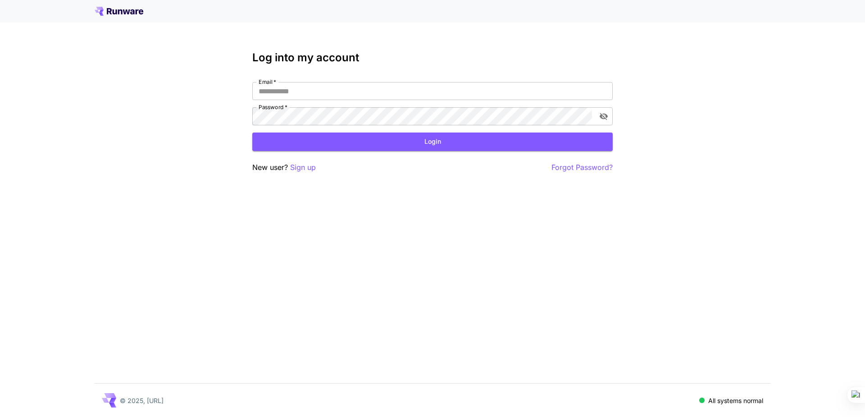
type input "**********"
click at [461, 140] on button "Login" at bounding box center [432, 141] width 360 height 18
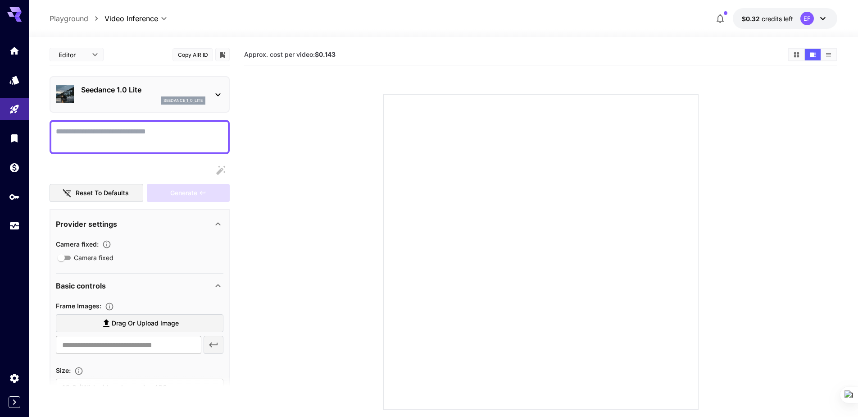
click at [171, 23] on div "**********" at bounding box center [138, 18] width 68 height 11
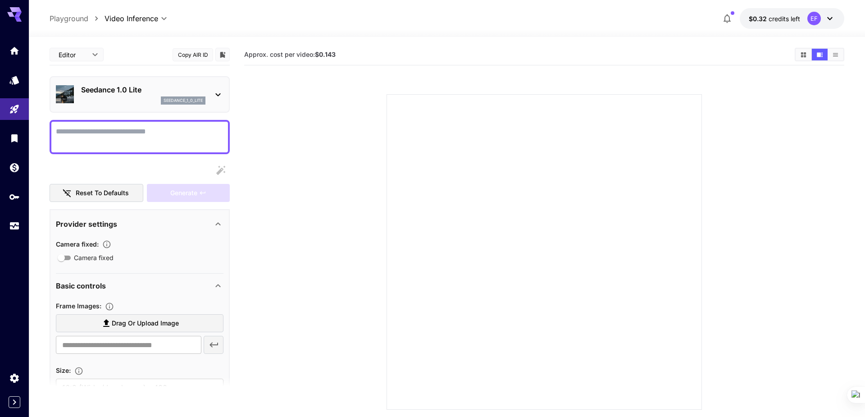
click at [163, 20] on body "**********" at bounding box center [432, 244] width 865 height 488
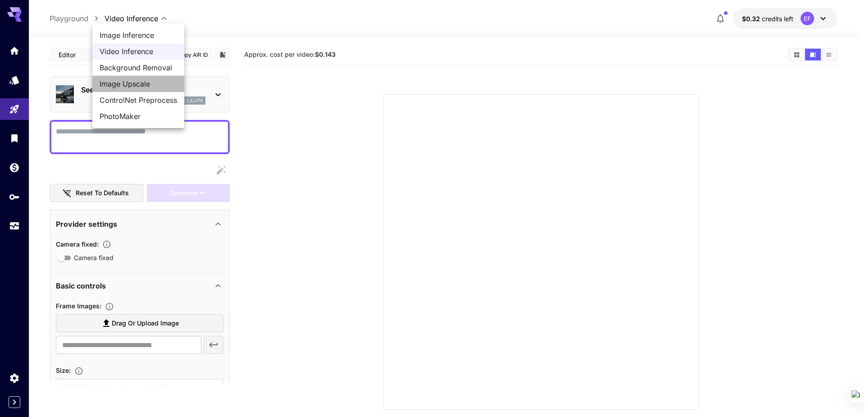
click at [135, 83] on span "Image Upscale" at bounding box center [138, 83] width 77 height 11
type input "**********"
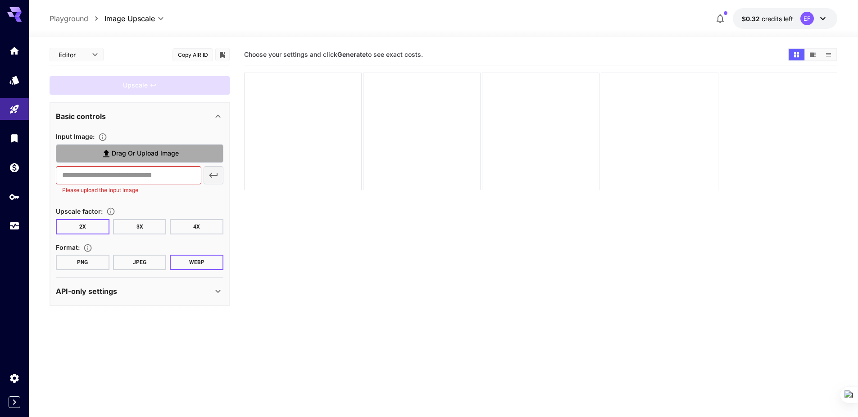
click at [151, 150] on span "Drag or upload image" at bounding box center [145, 153] width 67 height 11
click at [0, 0] on input "Drag or upload image" at bounding box center [0, 0] width 0 height 0
click at [218, 291] on icon at bounding box center [217, 291] width 5 height 3
click at [114, 159] on label "Drag or upload image" at bounding box center [140, 153] width 168 height 18
click at [0, 0] on input "Drag or upload image" at bounding box center [0, 0] width 0 height 0
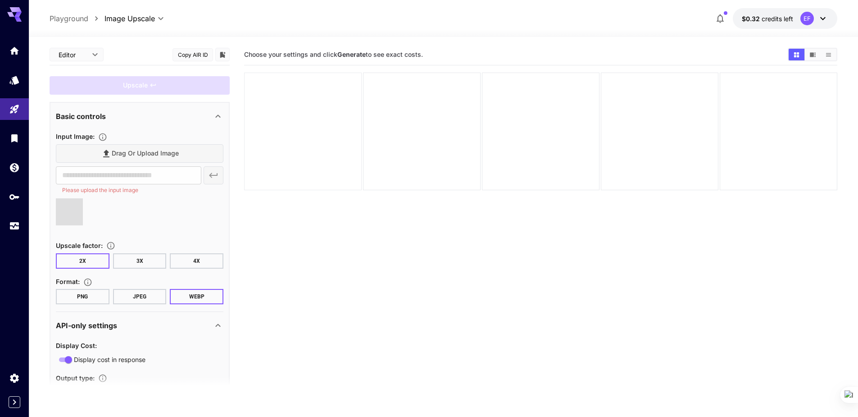
type input "**********"
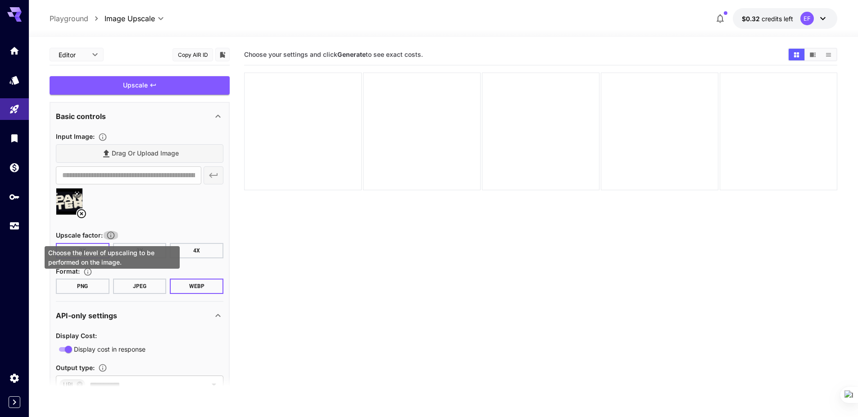
click at [114, 235] on icon "Choose the level of upscaling to be performed on the image." at bounding box center [110, 235] width 9 height 9
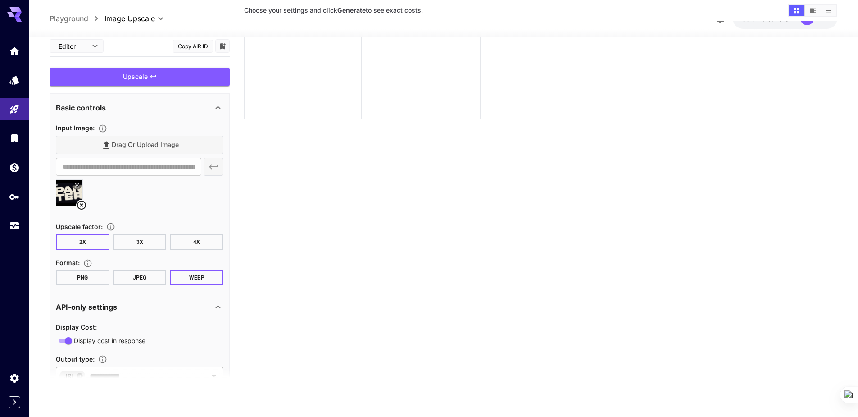
scroll to position [36, 0]
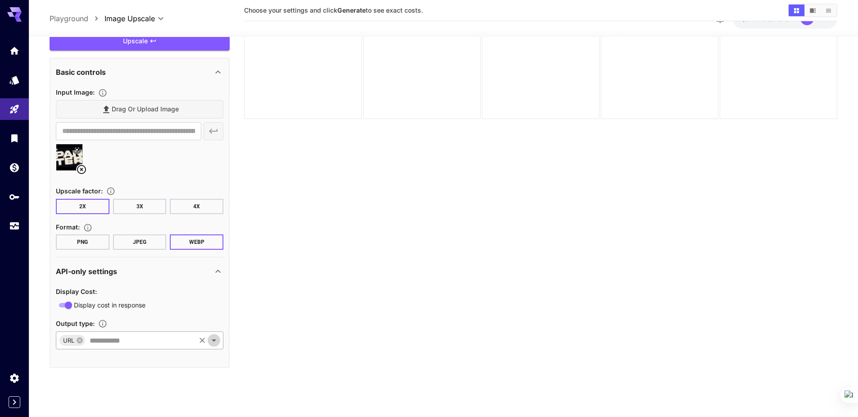
click at [218, 336] on icon "Open" at bounding box center [214, 340] width 11 height 11
click at [287, 312] on section "Choose your settings and click Generate to see exact costs." at bounding box center [540, 181] width 593 height 417
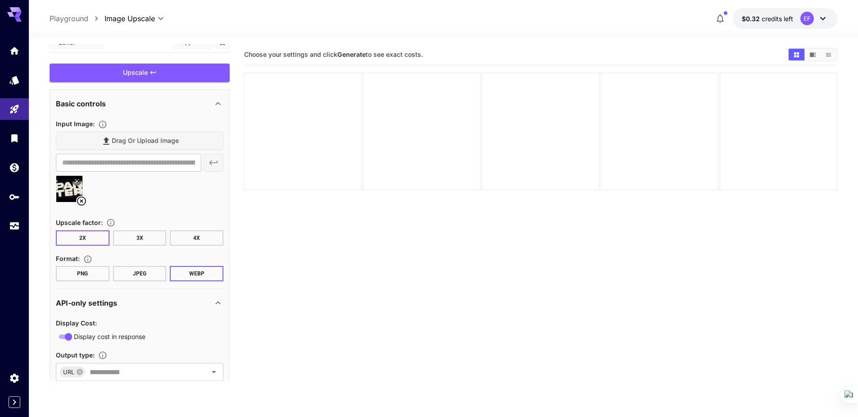
scroll to position [0, 0]
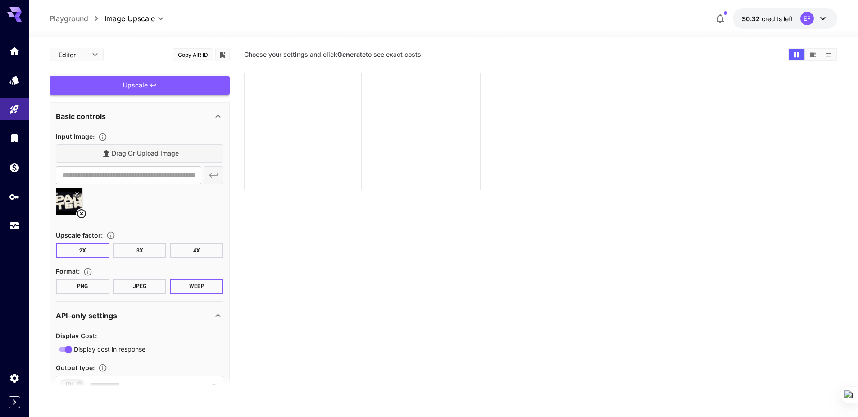
click at [162, 85] on div "Upscale" at bounding box center [140, 85] width 180 height 18
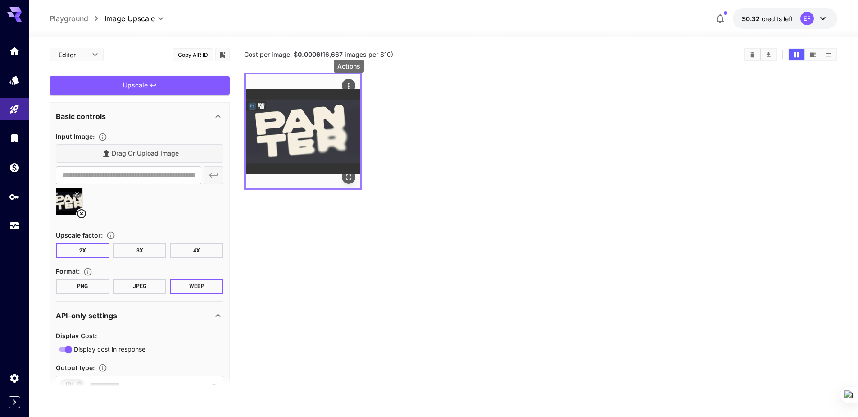
click at [349, 83] on icon "Actions" at bounding box center [348, 86] width 1 height 6
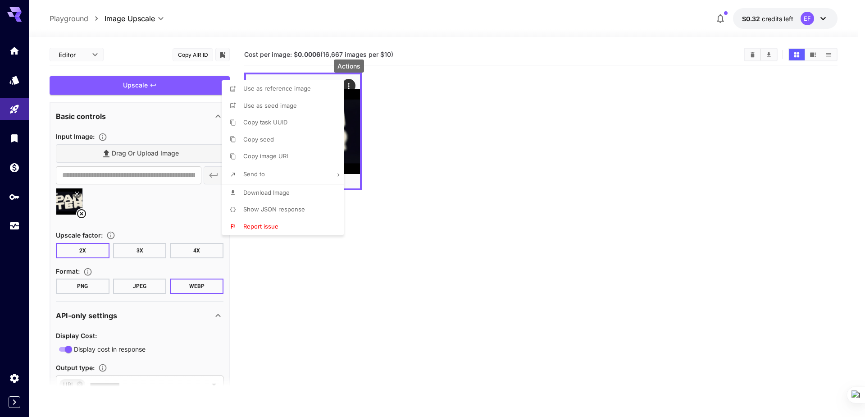
click at [290, 206] on span "Show JSON response" at bounding box center [274, 208] width 62 height 7
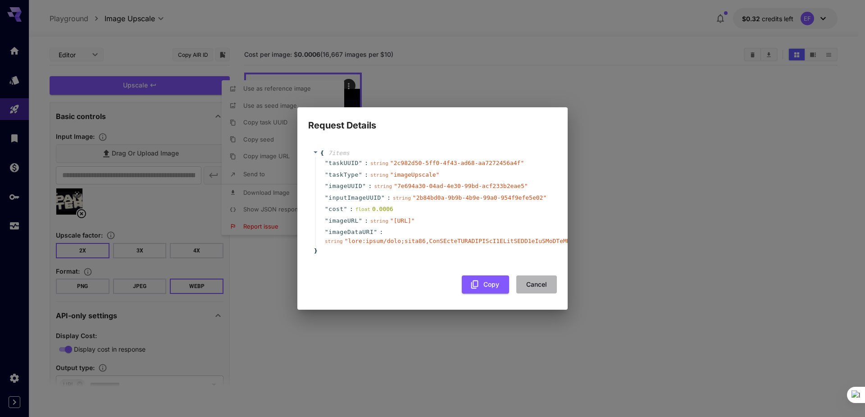
click at [540, 291] on button "Cancel" at bounding box center [536, 284] width 41 height 18
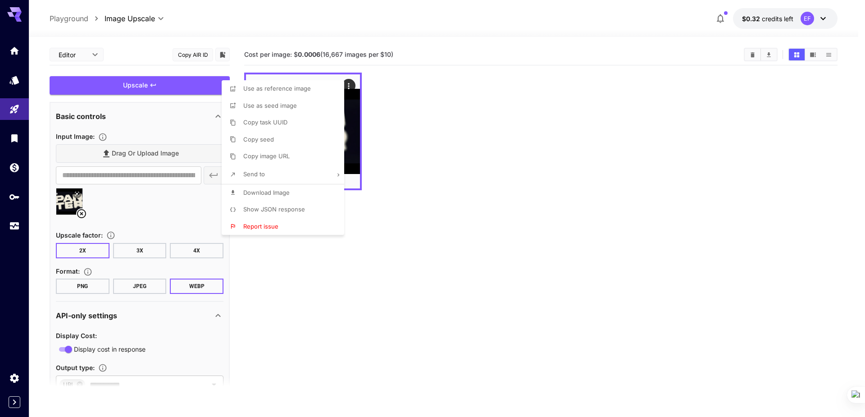
click at [817, 17] on div at bounding box center [432, 208] width 865 height 417
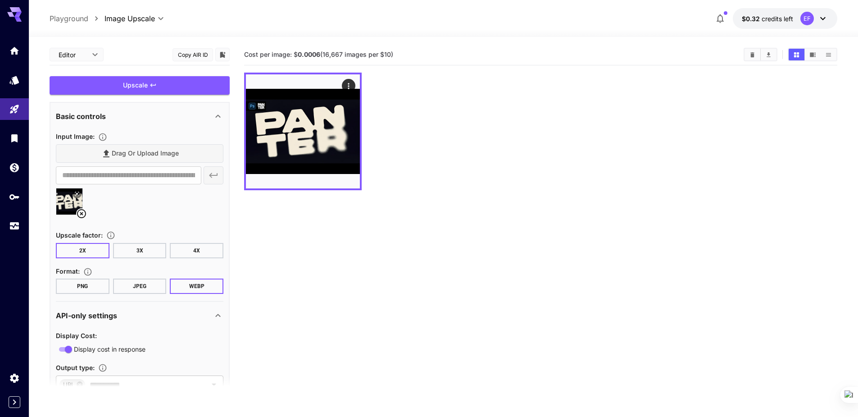
click at [825, 14] on icon at bounding box center [822, 18] width 11 height 11
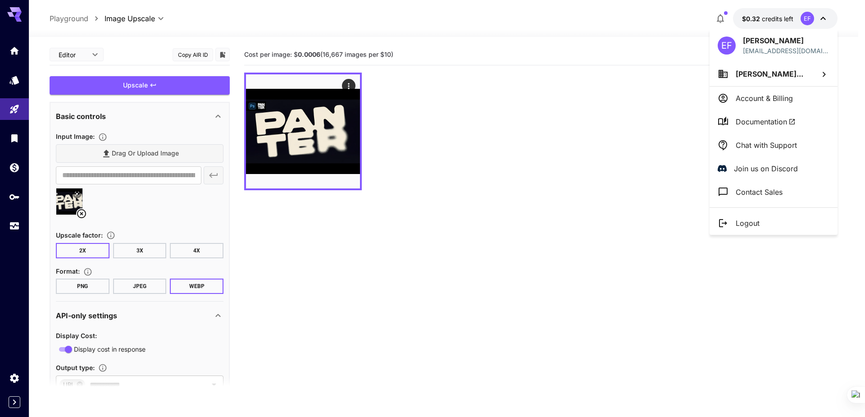
click at [769, 91] on li "Account & Billing" at bounding box center [773, 97] width 128 height 23
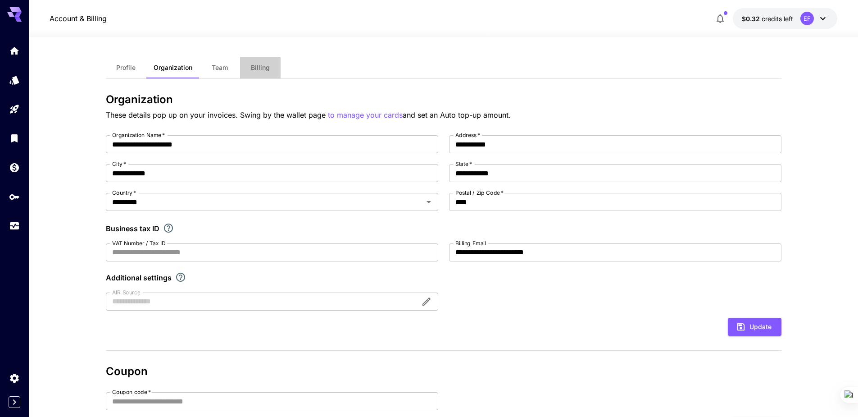
click at [252, 66] on span "Billing" at bounding box center [260, 67] width 19 height 8
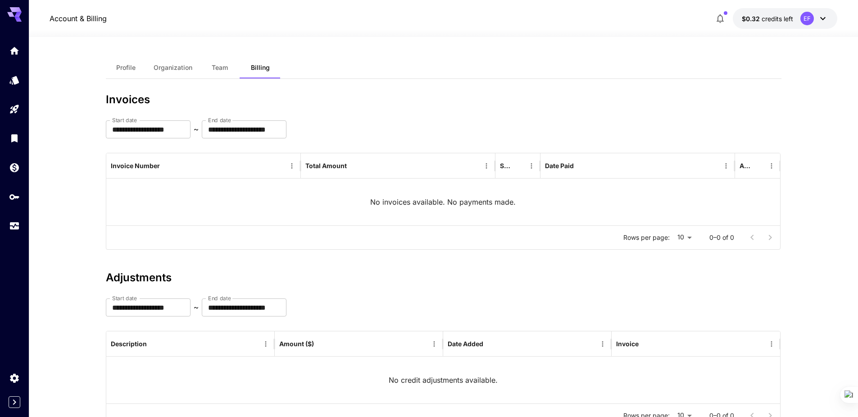
click at [222, 68] on span "Team" at bounding box center [220, 67] width 16 height 8
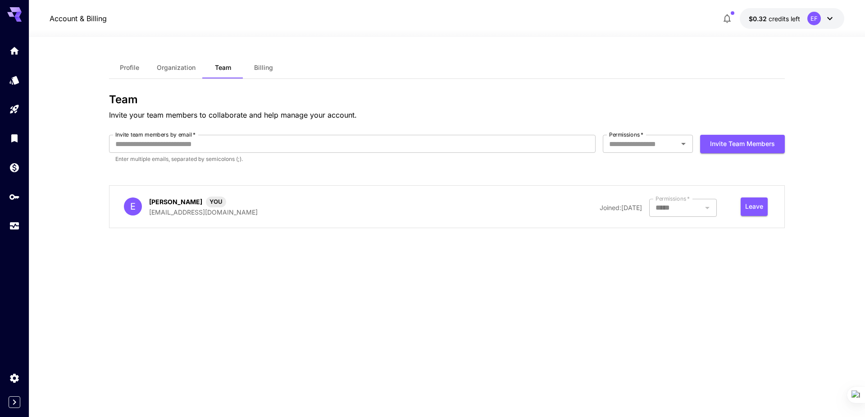
type input "**********"
click at [179, 74] on button "Organization" at bounding box center [176, 68] width 53 height 22
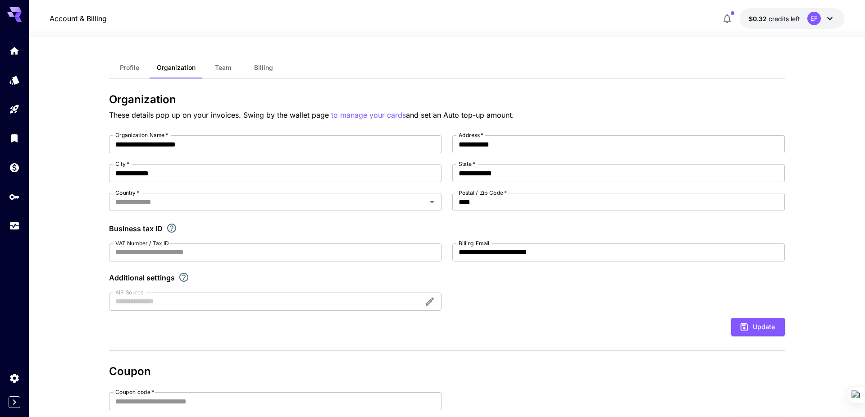
type input "*********"
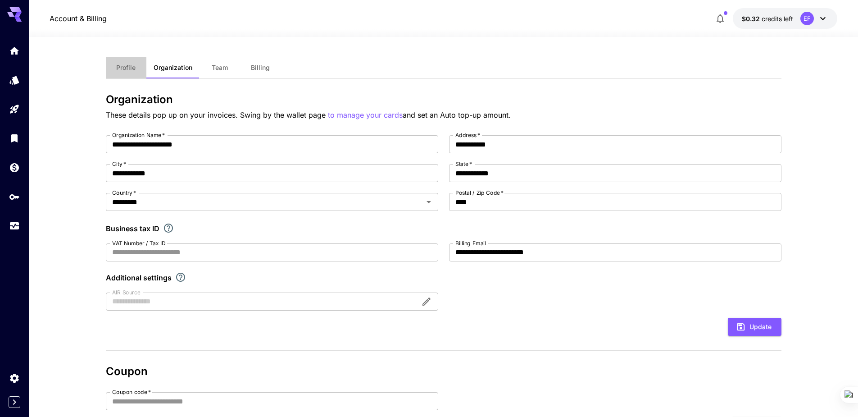
click at [122, 69] on span "Profile" at bounding box center [125, 67] width 19 height 8
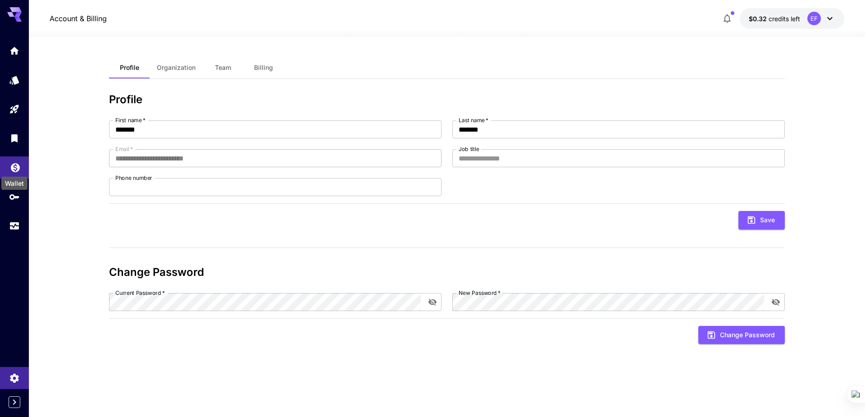
click at [18, 163] on icon "Wallet" at bounding box center [15, 165] width 9 height 9
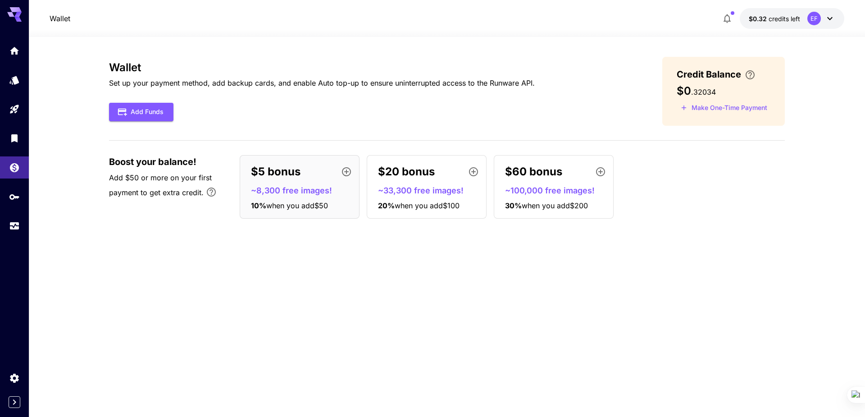
click at [733, 74] on span "Credit Balance" at bounding box center [708, 75] width 64 height 14
click at [13, 199] on icon "API Keys" at bounding box center [15, 194] width 11 height 11
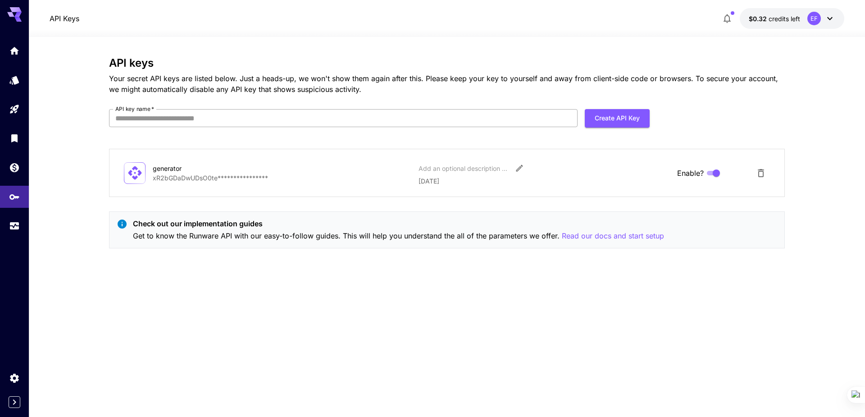
drag, startPoint x: 172, startPoint y: 115, endPoint x: 177, endPoint y: 126, distance: 11.7
click at [172, 115] on input "API key name   *" at bounding box center [343, 118] width 468 height 18
drag, startPoint x: 179, startPoint y: 115, endPoint x: 136, endPoint y: 118, distance: 43.3
click at [136, 118] on input "**********" at bounding box center [343, 118] width 468 height 18
type input "**********"
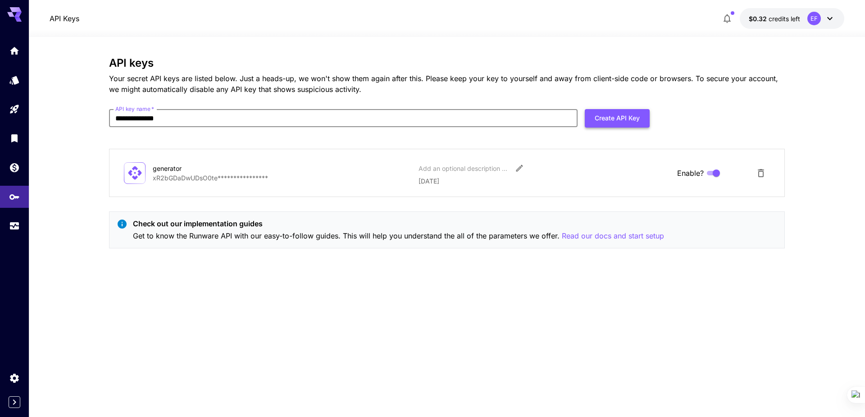
click at [612, 118] on button "Create API Key" at bounding box center [617, 118] width 65 height 18
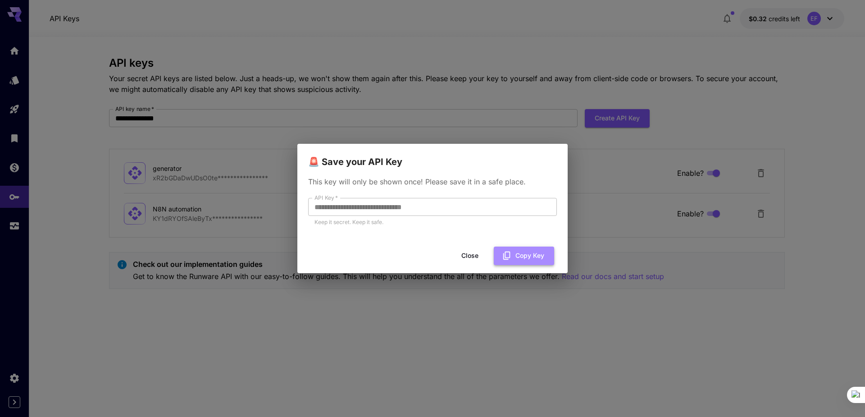
click at [533, 257] on button "Copy Key" at bounding box center [524, 255] width 60 height 18
click at [815, 288] on div "**********" at bounding box center [432, 208] width 865 height 417
click at [467, 257] on button "Close" at bounding box center [469, 255] width 41 height 18
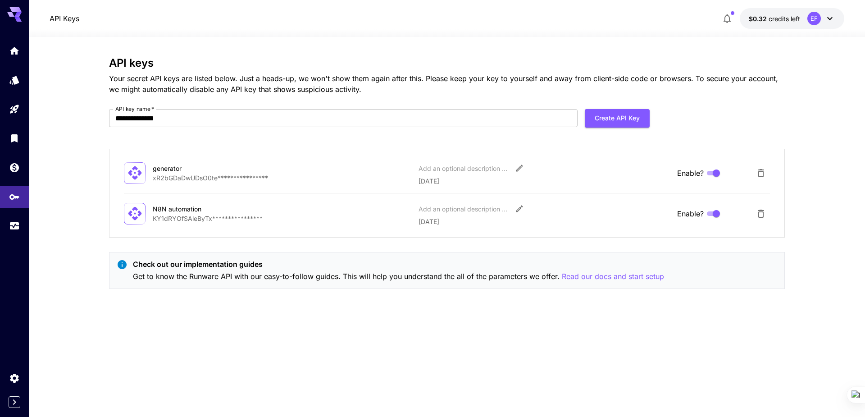
click at [598, 277] on p "Read our docs and start setup" at bounding box center [613, 276] width 102 height 11
click at [13, 51] on icon "Home" at bounding box center [15, 48] width 9 height 8
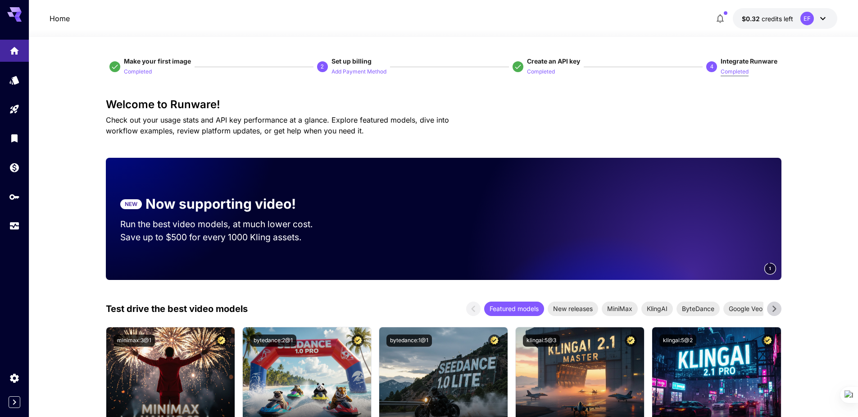
click at [739, 72] on p "Completed" at bounding box center [735, 72] width 28 height 9
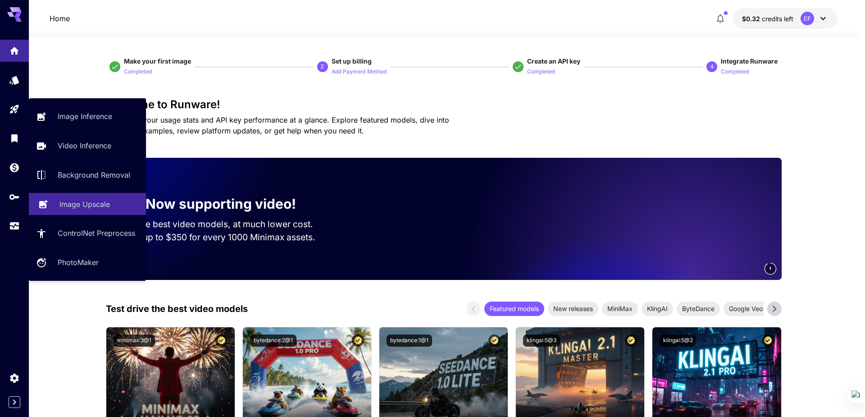
click at [84, 202] on p "Image Upscale" at bounding box center [84, 204] width 50 height 11
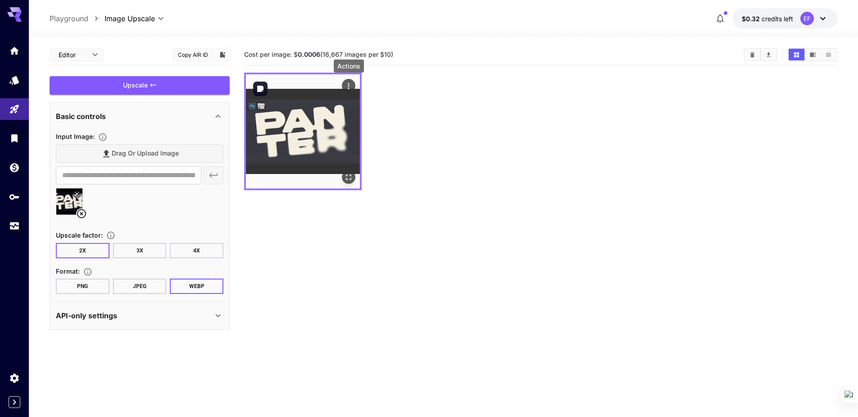
click at [347, 79] on button "Actions" at bounding box center [349, 86] width 14 height 14
click at [347, 86] on icon "Actions" at bounding box center [348, 86] width 9 height 9
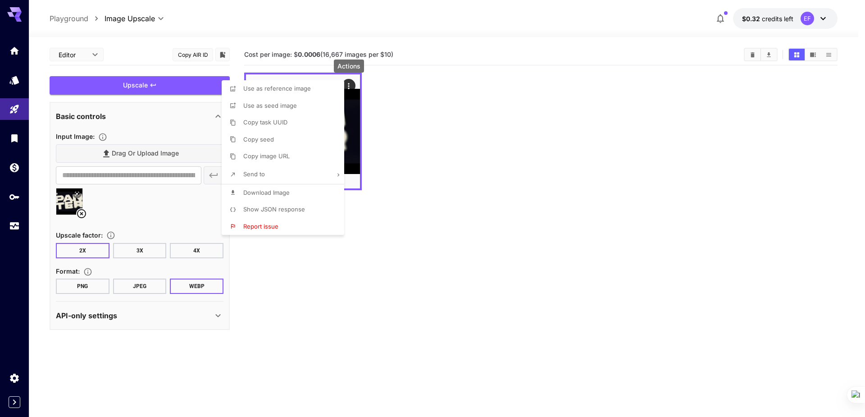
click at [293, 212] on span "Show JSON response" at bounding box center [274, 208] width 62 height 7
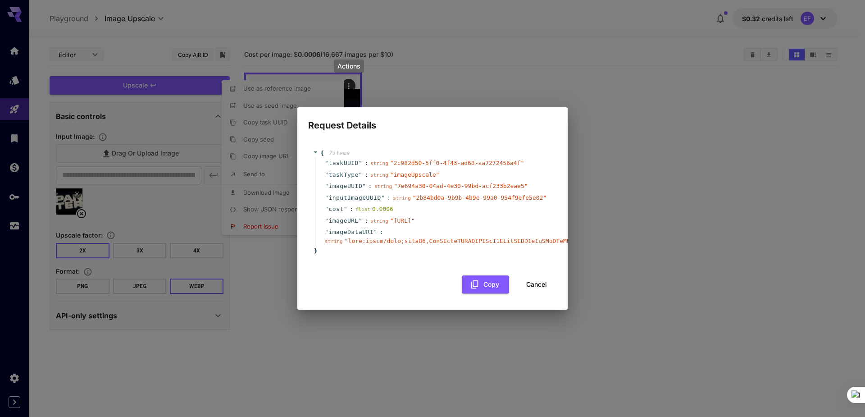
click at [629, 173] on div "Request Details { 7 item s " taskUUID " : string " 2c982d50-5ff0-4f43-ad68-aa72…" at bounding box center [432, 208] width 865 height 417
click at [545, 290] on button "Cancel" at bounding box center [536, 284] width 41 height 18
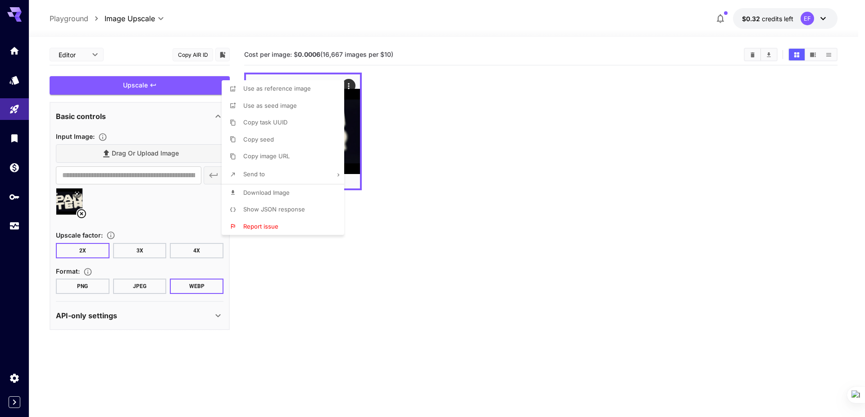
click at [468, 151] on div at bounding box center [432, 208] width 865 height 417
